Goal: Transaction & Acquisition: Purchase product/service

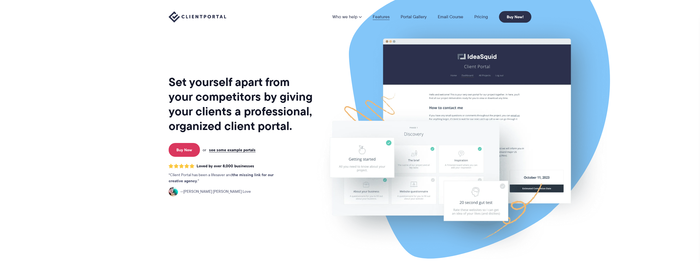
click at [385, 19] on link "Features" at bounding box center [381, 17] width 17 height 4
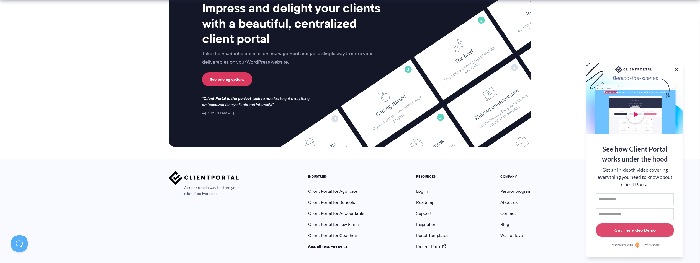
scroll to position [1449, 0]
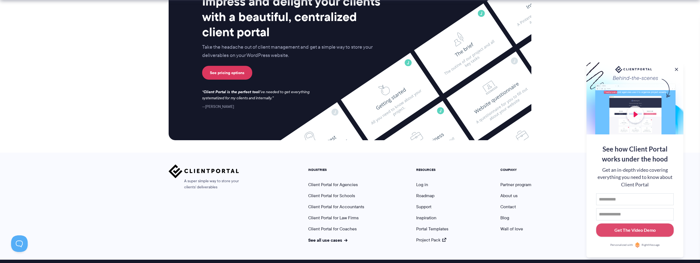
click at [338, 168] on ul "INDUSTRIES Client Portal for Agencies Client Portal for Schools Client Portal f…" at bounding box center [336, 205] width 64 height 75
click at [339, 182] on link "Client Portal for Agencies" at bounding box center [333, 185] width 50 height 6
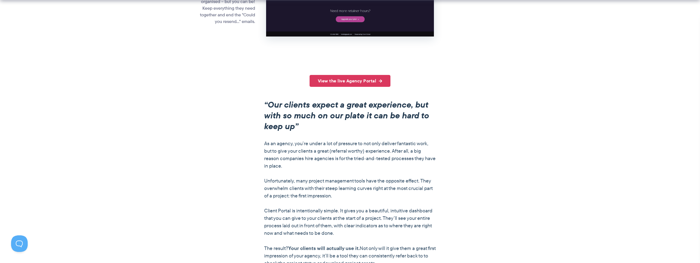
scroll to position [378, 0]
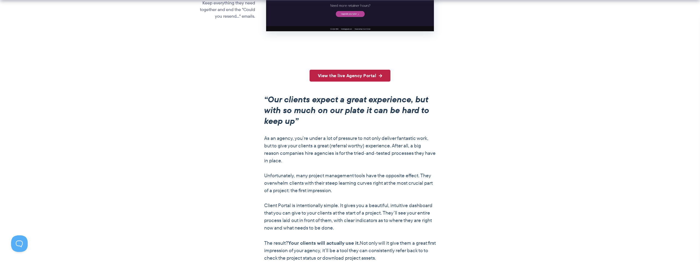
click at [333, 78] on link "View the live Agency Portal" at bounding box center [350, 76] width 81 height 12
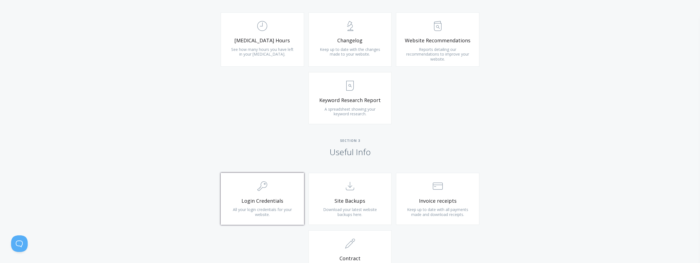
scroll to position [424, 0]
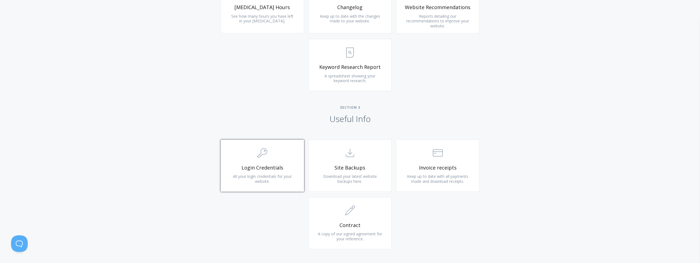
click at [271, 167] on span "Login Credentials" at bounding box center [262, 168] width 66 height 6
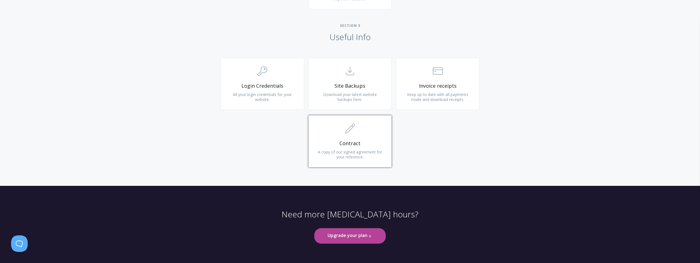
scroll to position [0, 0]
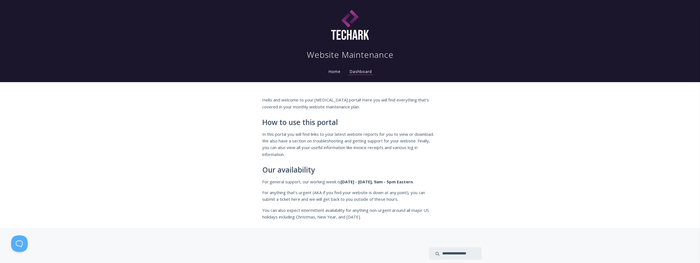
click at [334, 71] on link "Home" at bounding box center [334, 71] width 14 height 5
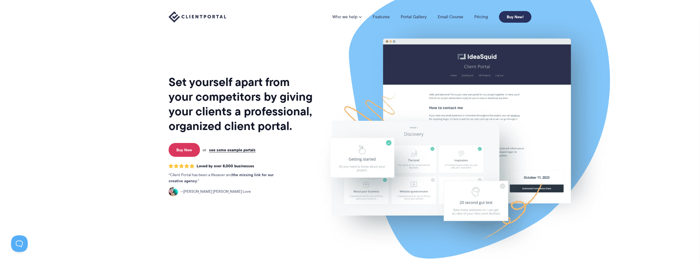
click at [508, 15] on link "Buy Now!" at bounding box center [515, 17] width 32 height 12
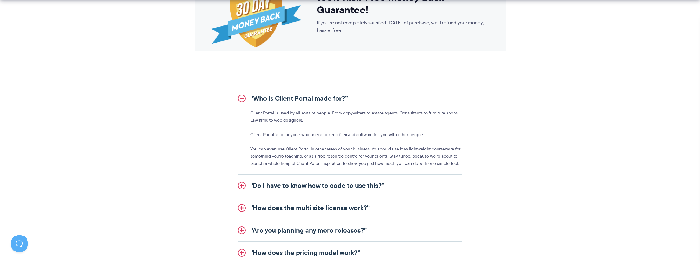
scroll to position [635, 0]
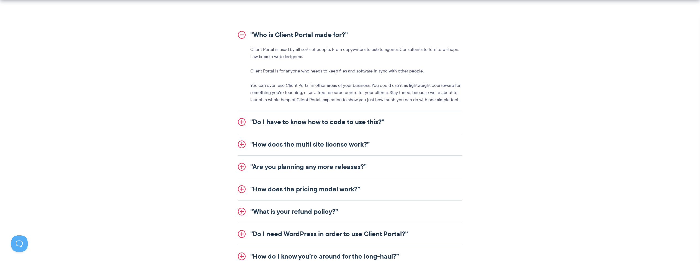
click at [245, 121] on link ""Do I have to know how to code to use this?”" at bounding box center [350, 122] width 224 height 22
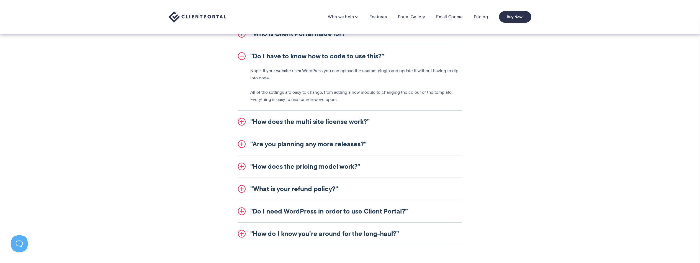
scroll to position [621, 0]
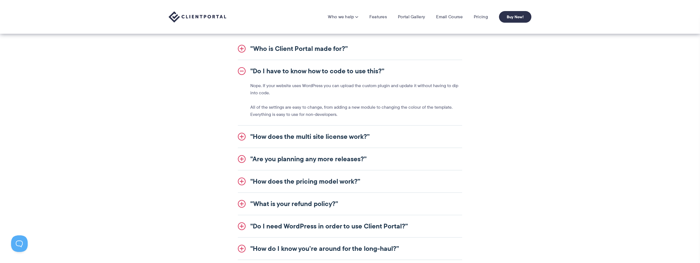
click at [243, 135] on link ""How does the multi site license work?”" at bounding box center [350, 137] width 224 height 22
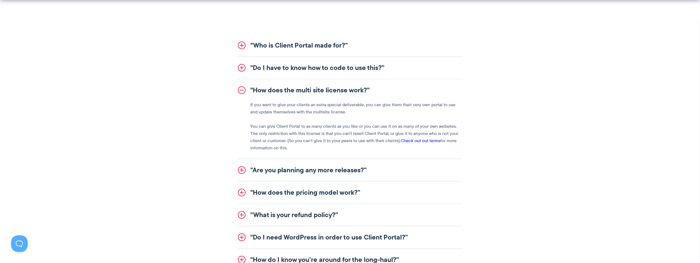
scroll to position [629, 0]
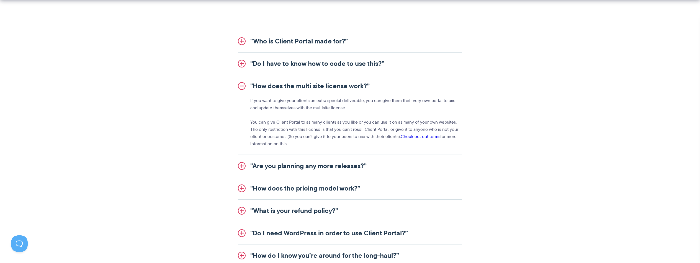
click at [238, 164] on link ""Are you planning any more releases?”" at bounding box center [350, 166] width 224 height 22
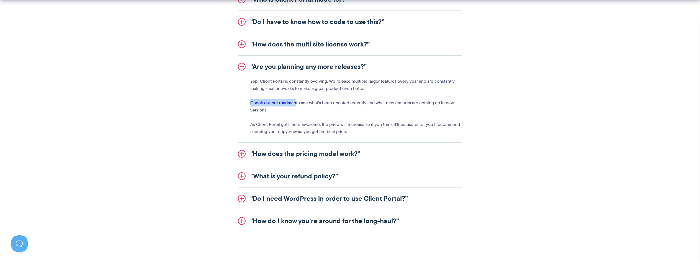
scroll to position [679, 0]
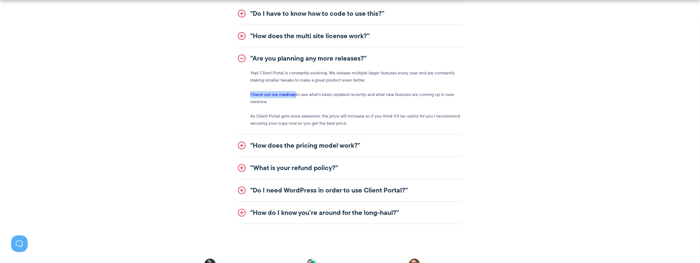
click at [239, 143] on link ""How does the pricing model work?”" at bounding box center [350, 146] width 224 height 22
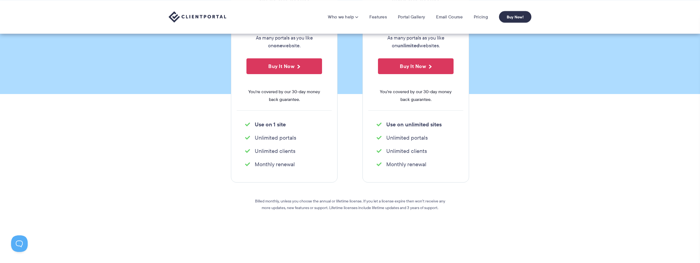
scroll to position [0, 0]
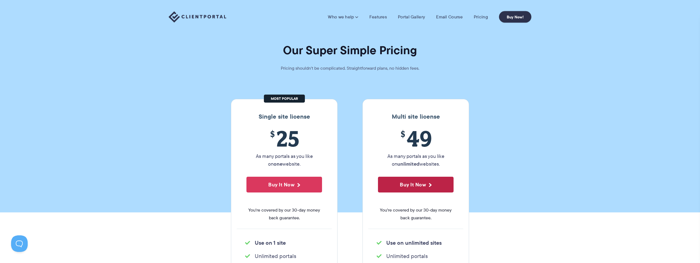
click at [438, 187] on button "Buy It Now" at bounding box center [416, 185] width 76 height 16
